Goal: Transaction & Acquisition: Purchase product/service

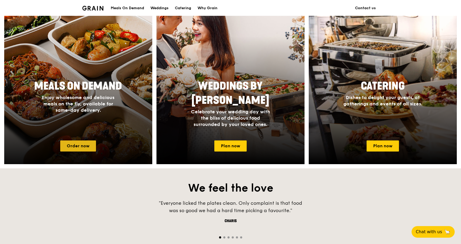
click at [83, 151] on link "Order now" at bounding box center [78, 145] width 36 height 11
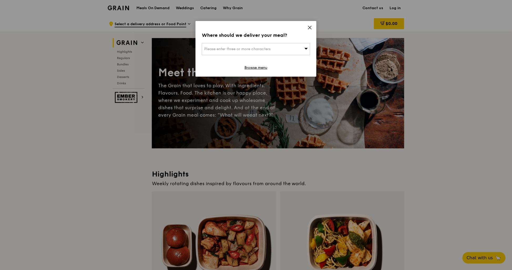
click at [308, 52] on div "Please enter three or more characters" at bounding box center [256, 49] width 108 height 12
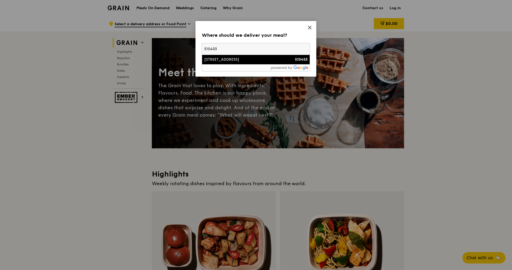
type input "510453"
click at [270, 62] on div "[STREET_ADDRESS]" at bounding box center [243, 59] width 78 height 5
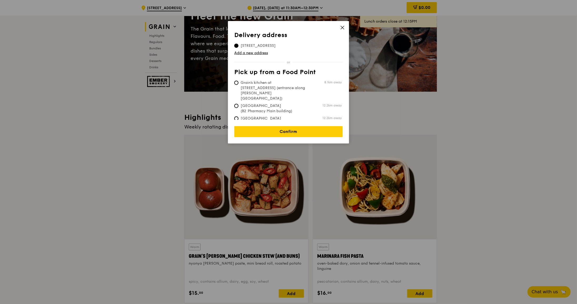
scroll to position [33, 0]
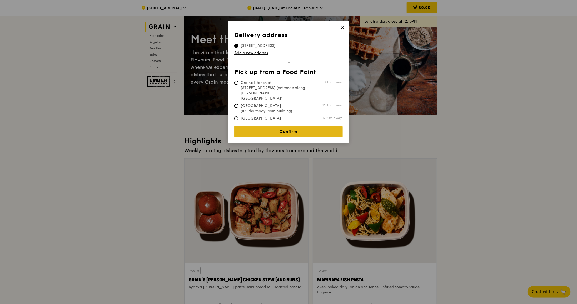
click at [272, 137] on link "Confirm" at bounding box center [288, 131] width 108 height 11
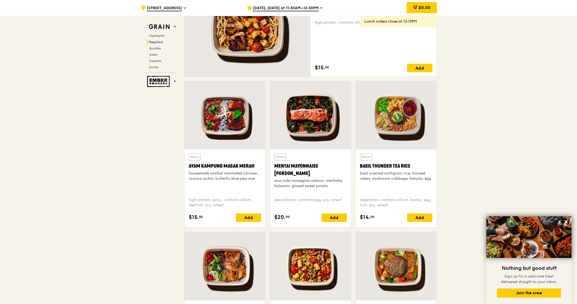
scroll to position [428, 0]
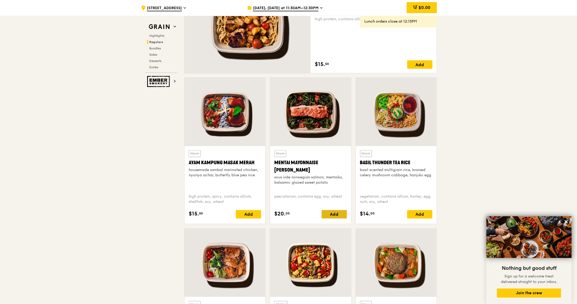
click at [335, 219] on div "Add" at bounding box center [333, 214] width 25 height 8
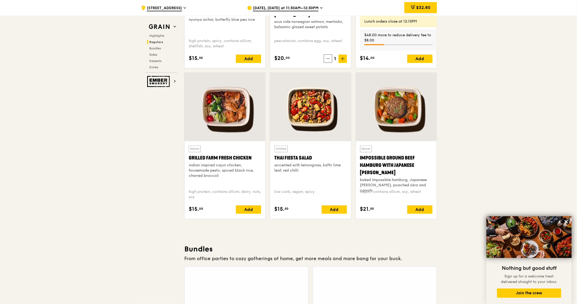
scroll to position [592, 0]
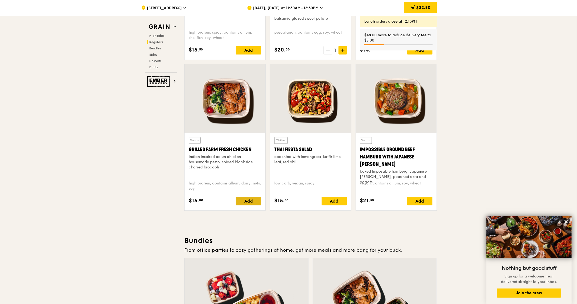
click at [241, 205] on div "Add" at bounding box center [248, 201] width 25 height 8
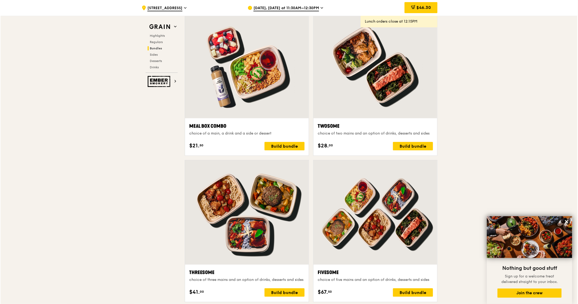
scroll to position [954, 0]
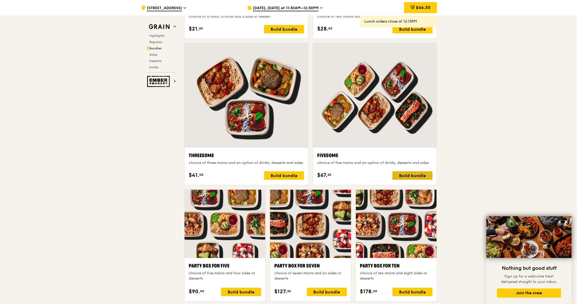
click at [427, 180] on div "Build bundle" at bounding box center [412, 176] width 40 height 8
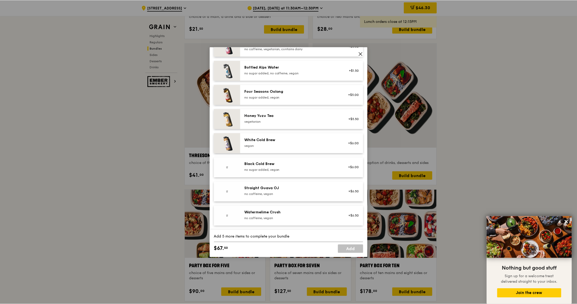
scroll to position [744, 0]
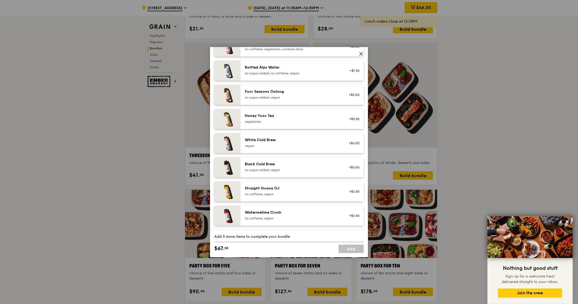
click at [361, 54] on icon at bounding box center [361, 54] width 5 height 5
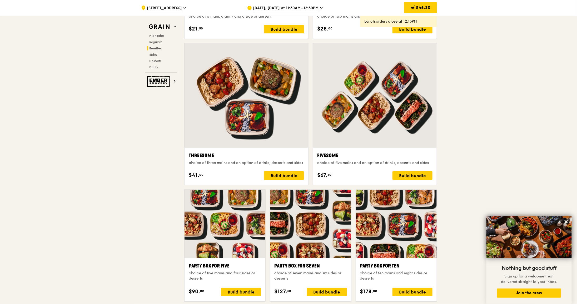
click at [461, 96] on div ".cls-1 { fill: none; stroke: #fff; stroke-linecap: round; stroke-linejoin: roun…" at bounding box center [288, 271] width 577 height 2418
click at [149, 36] on span "Highlights" at bounding box center [157, 36] width 17 height 4
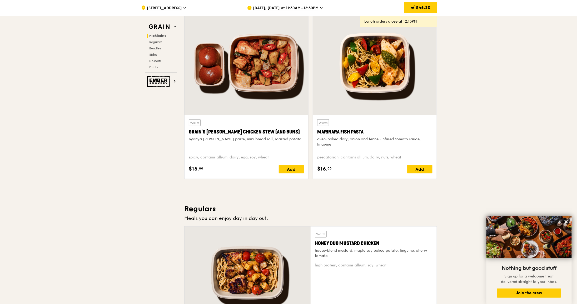
scroll to position [152, 0]
